Goal: Navigation & Orientation: Find specific page/section

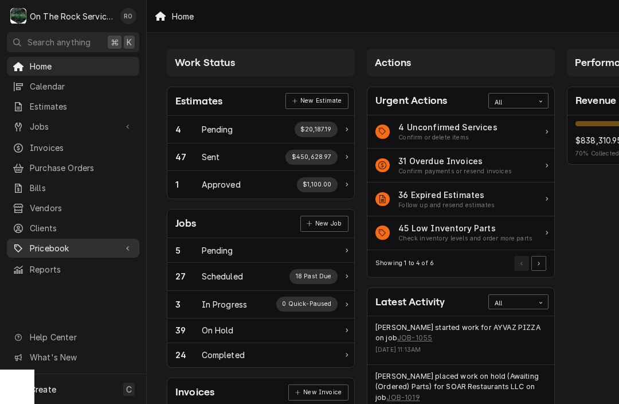
click at [57, 242] on span "Pricebook" at bounding box center [73, 248] width 87 height 12
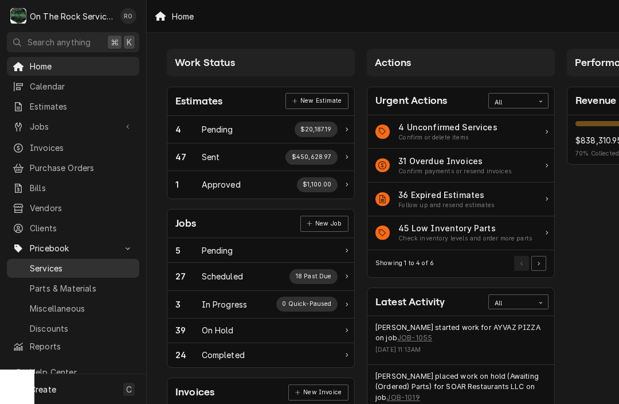
click at [56, 263] on span "Services" at bounding box center [82, 268] width 104 height 12
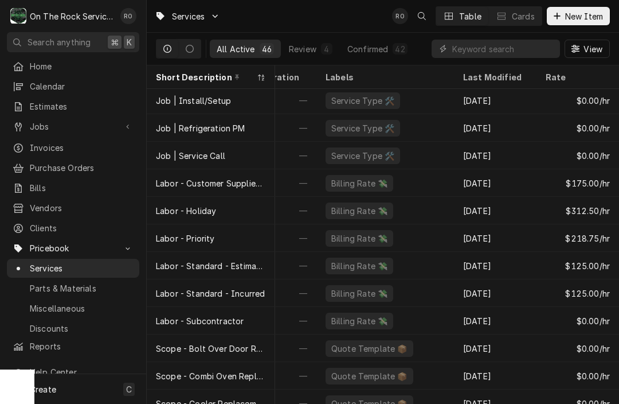
scroll to position [526, 362]
click at [60, 79] on div "Calendar" at bounding box center [73, 86] width 128 height 14
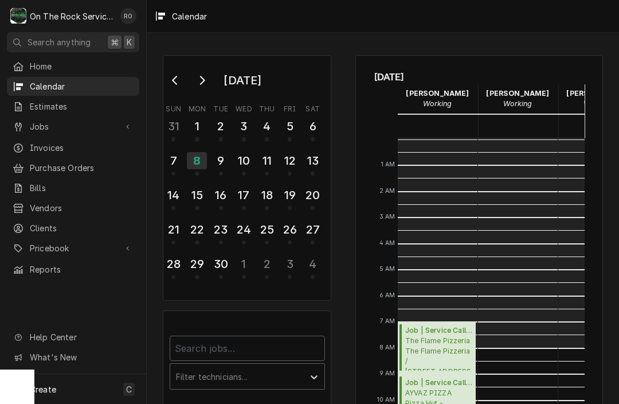
scroll to position [209, 0]
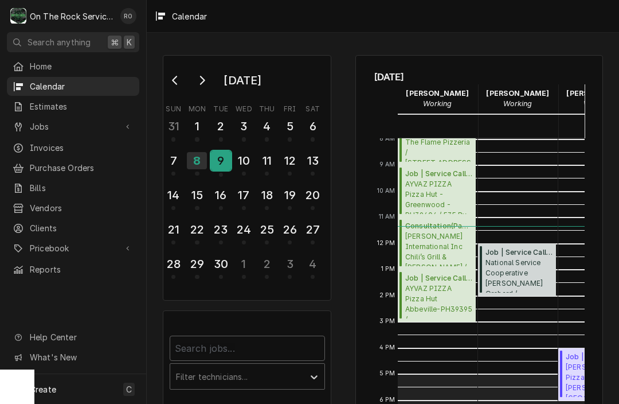
click at [224, 162] on div "9" at bounding box center [221, 160] width 20 height 19
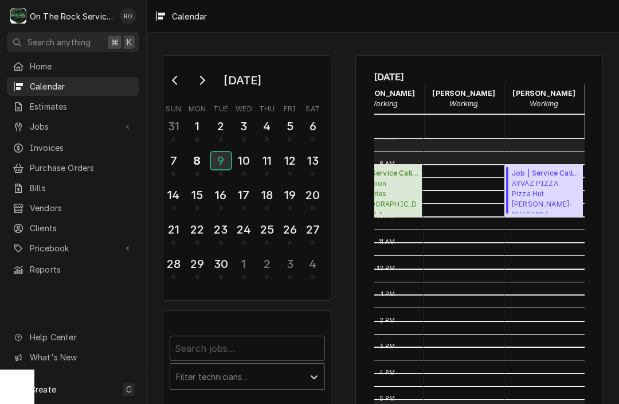
scroll to position [183, 54]
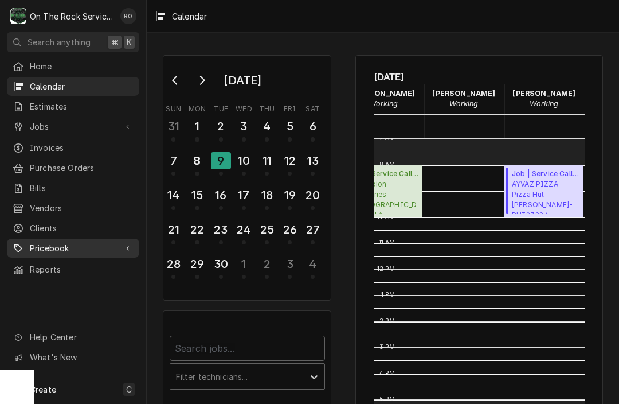
click at [45, 242] on span "Pricebook" at bounding box center [73, 248] width 87 height 12
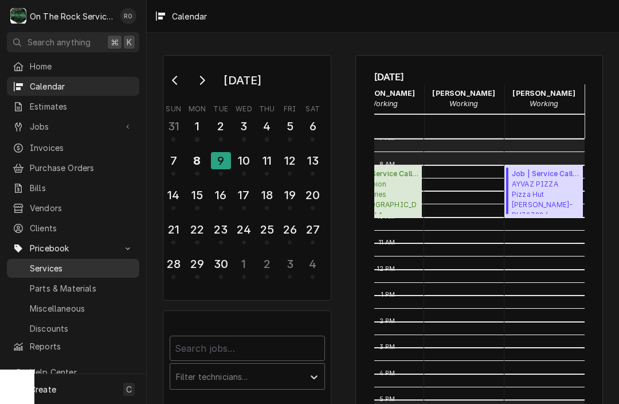
click at [40, 262] on span "Services" at bounding box center [82, 268] width 104 height 12
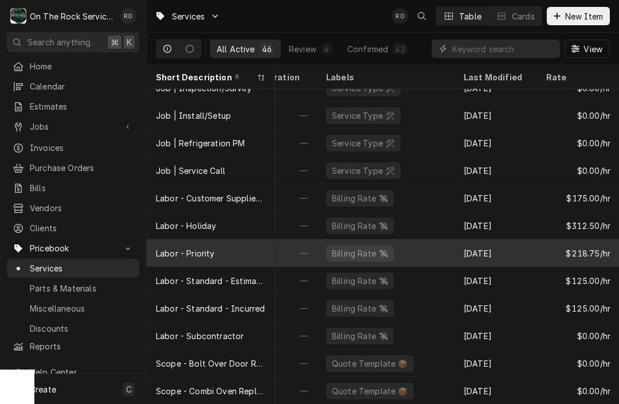
scroll to position [516, 362]
